Goal: Task Accomplishment & Management: Manage account settings

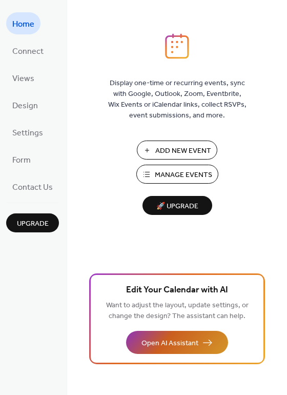
click at [197, 344] on span "Open AI Assistant" at bounding box center [170, 343] width 57 height 11
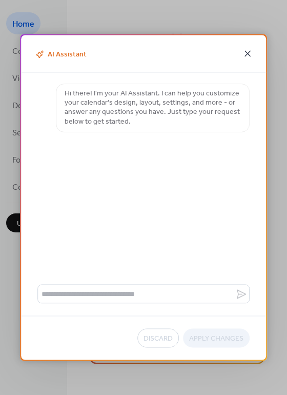
click at [249, 49] on icon at bounding box center [248, 54] width 12 height 12
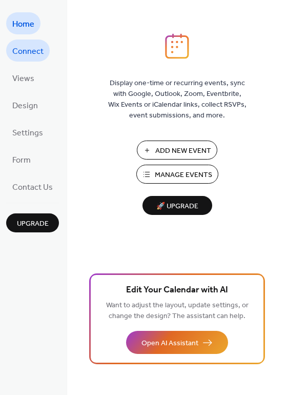
click at [39, 50] on span "Connect" at bounding box center [27, 52] width 31 height 16
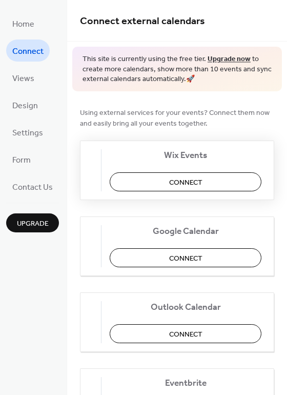
click at [209, 186] on button "Connect" at bounding box center [186, 181] width 152 height 19
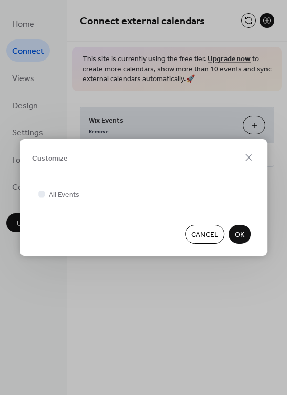
click at [241, 238] on span "OK" at bounding box center [240, 235] width 10 height 11
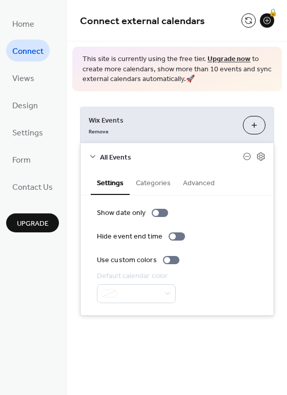
click at [151, 186] on button "Categories" at bounding box center [153, 182] width 47 height 24
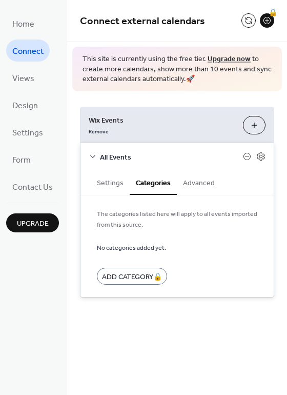
click at [113, 179] on button "Settings" at bounding box center [110, 182] width 39 height 24
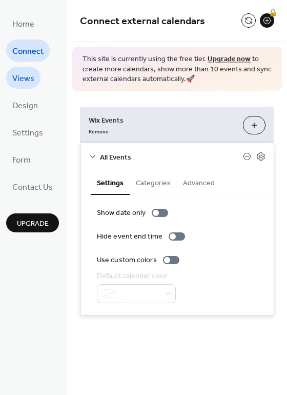
click at [34, 78] on link "Views" at bounding box center [23, 78] width 34 height 22
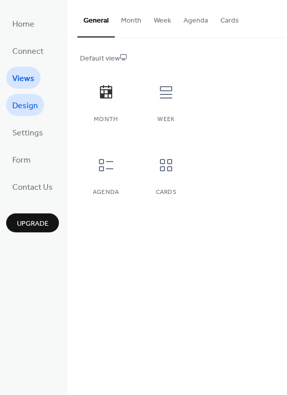
click at [33, 106] on span "Design" at bounding box center [25, 106] width 26 height 16
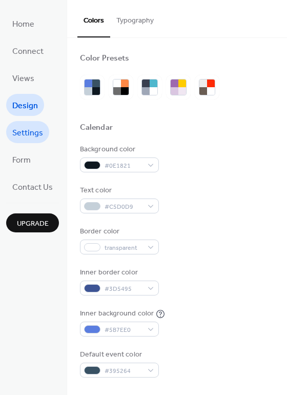
click at [36, 131] on span "Settings" at bounding box center [27, 133] width 31 height 16
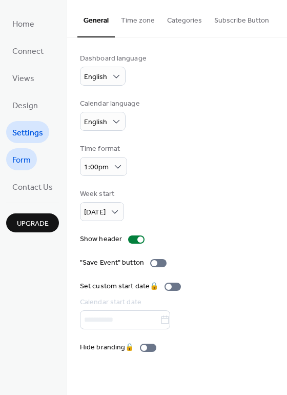
click at [18, 151] on link "Form" at bounding box center [21, 159] width 31 height 22
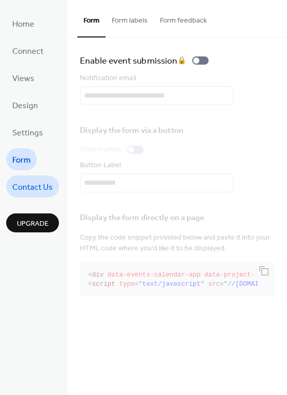
click at [26, 191] on span "Contact Us" at bounding box center [32, 187] width 41 height 16
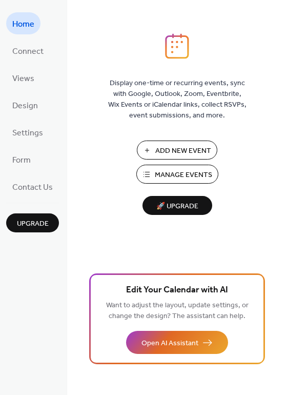
click at [167, 144] on button "Add New Event" at bounding box center [177, 150] width 81 height 19
